Goal: Check status: Check status

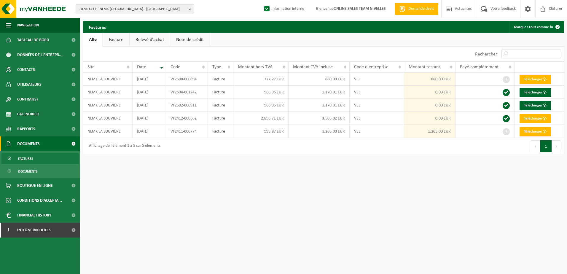
click at [192, 11] on b "button" at bounding box center [191, 9] width 5 height 8
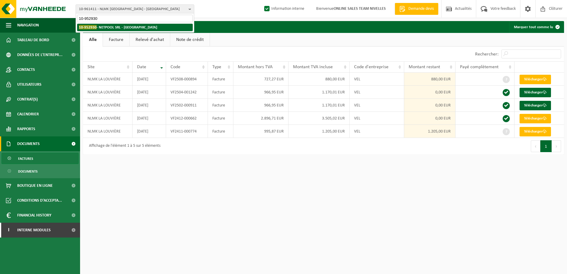
type input "10-952930"
click at [147, 28] on li "10-952930 - NETPOOL SRL - NIVELLES" at bounding box center [135, 27] width 116 height 7
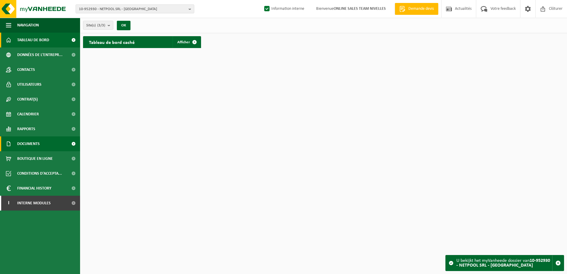
click at [35, 146] on span "Documents" at bounding box center [28, 143] width 23 height 15
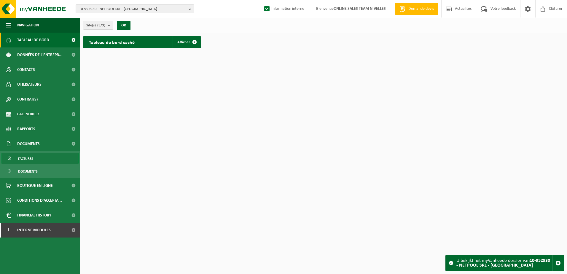
click at [49, 160] on link "Factures" at bounding box center [39, 158] width 77 height 11
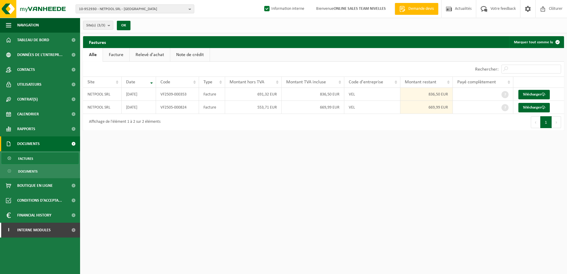
click at [328, 176] on html "10-952930 - NETPOOL SRL - NIVELLES 10-952930 - NETPOOL SRL - NIVELLES 10-982454…" at bounding box center [283, 137] width 567 height 274
